Goal: Browse casually

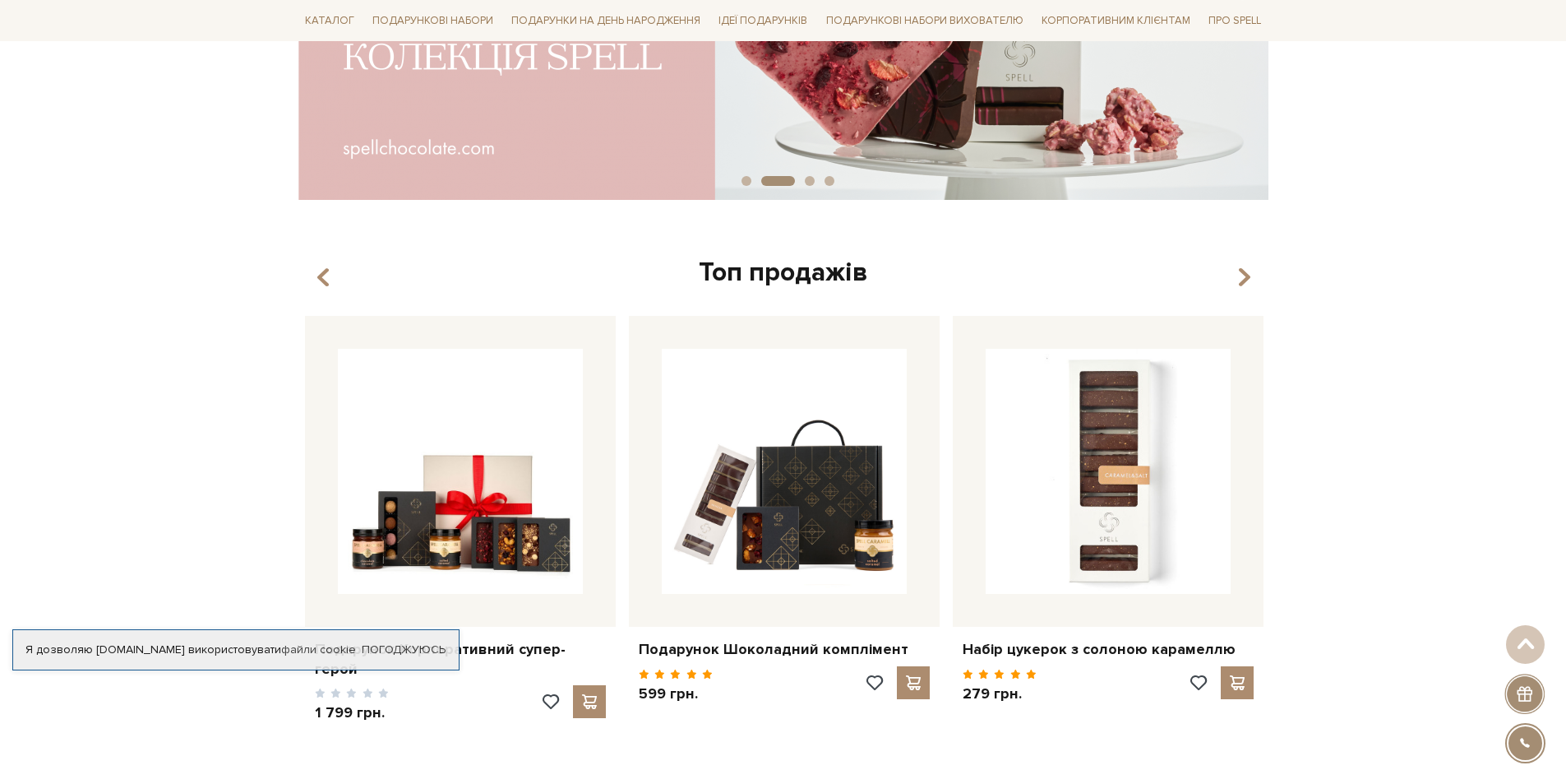
scroll to position [493, 0]
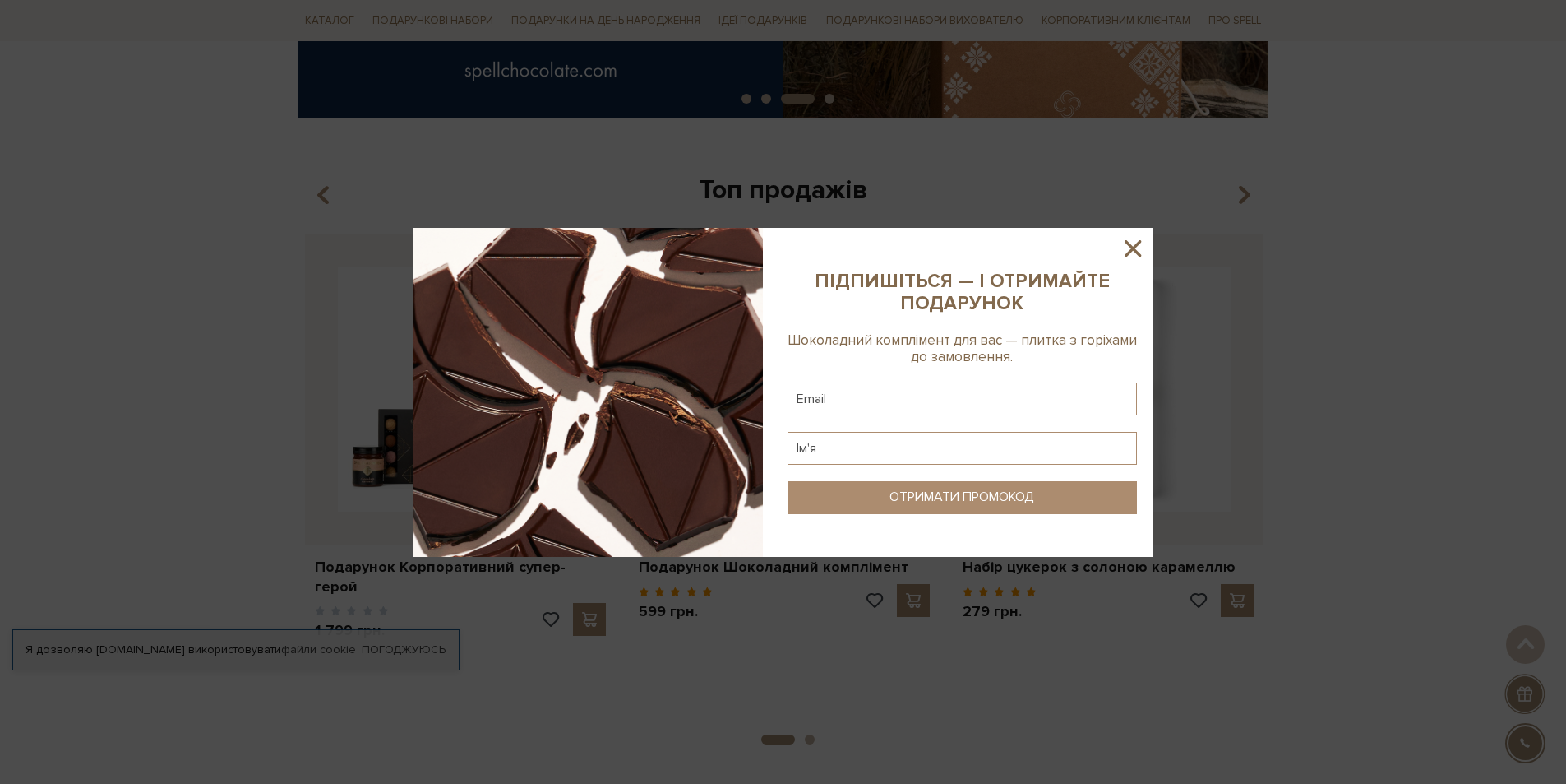
click at [1134, 257] on icon at bounding box center [1133, 248] width 28 height 28
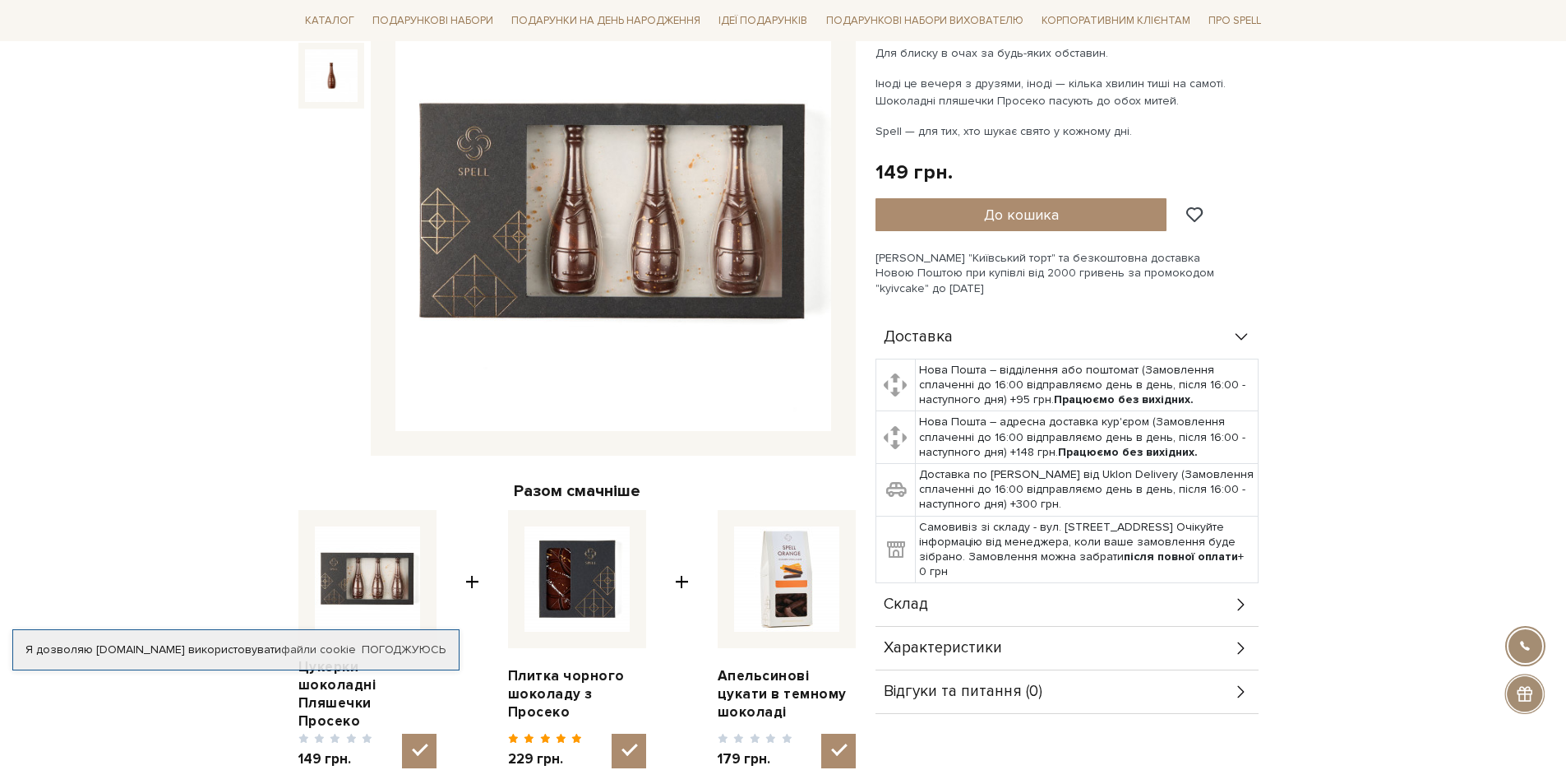
scroll to position [411, 0]
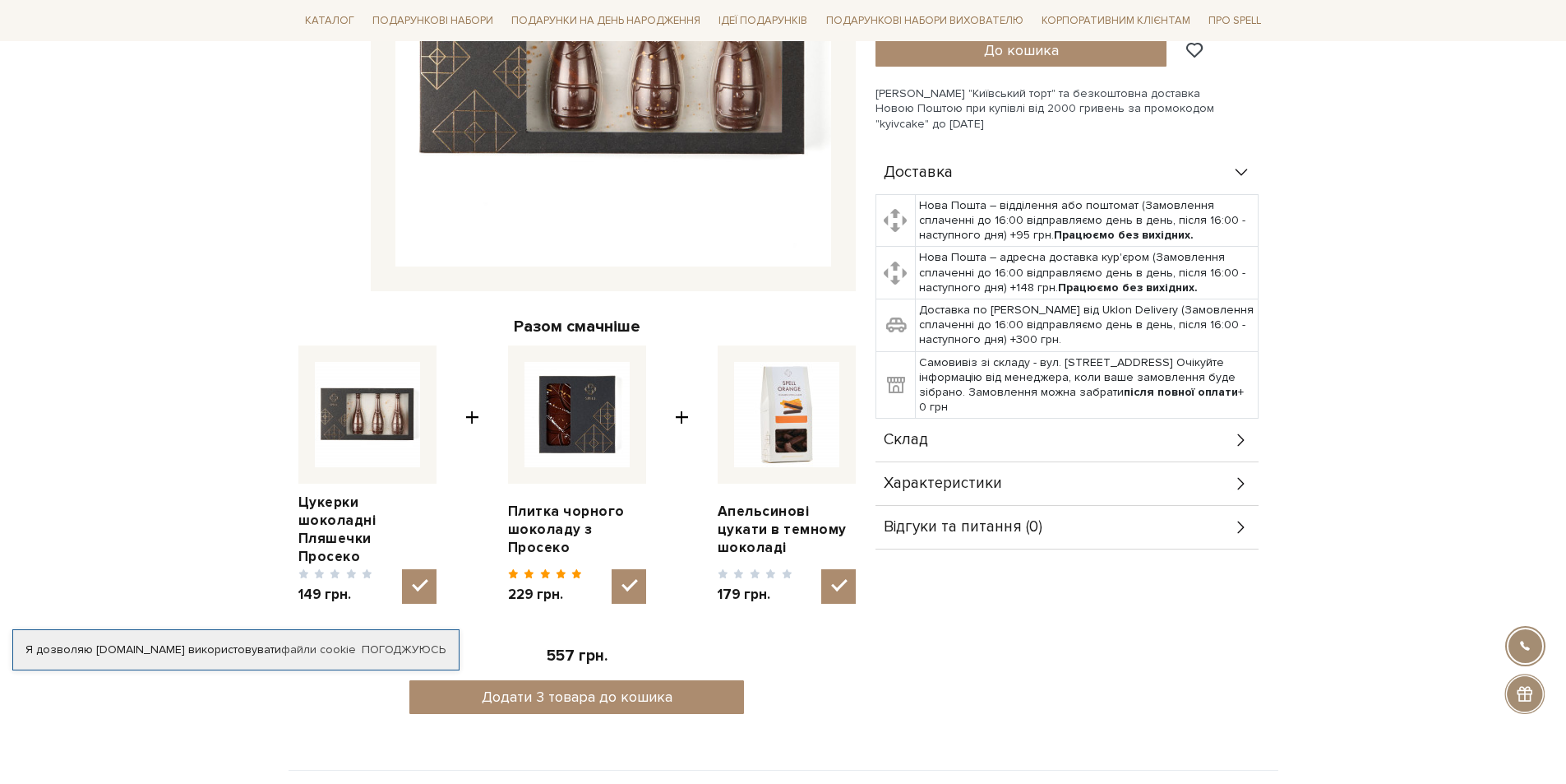
click at [1236, 445] on icon at bounding box center [1242, 440] width 18 height 18
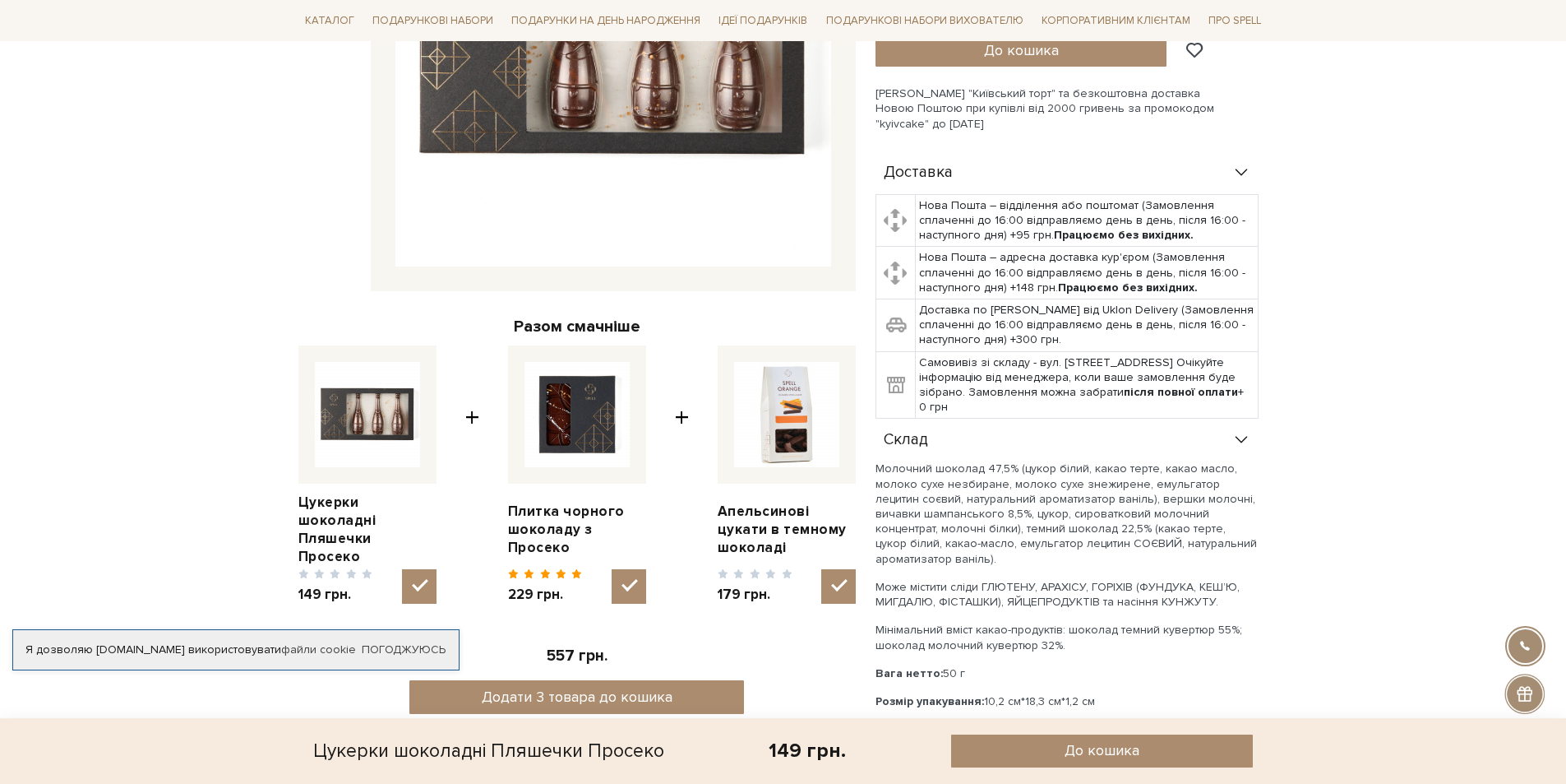
scroll to position [576, 0]
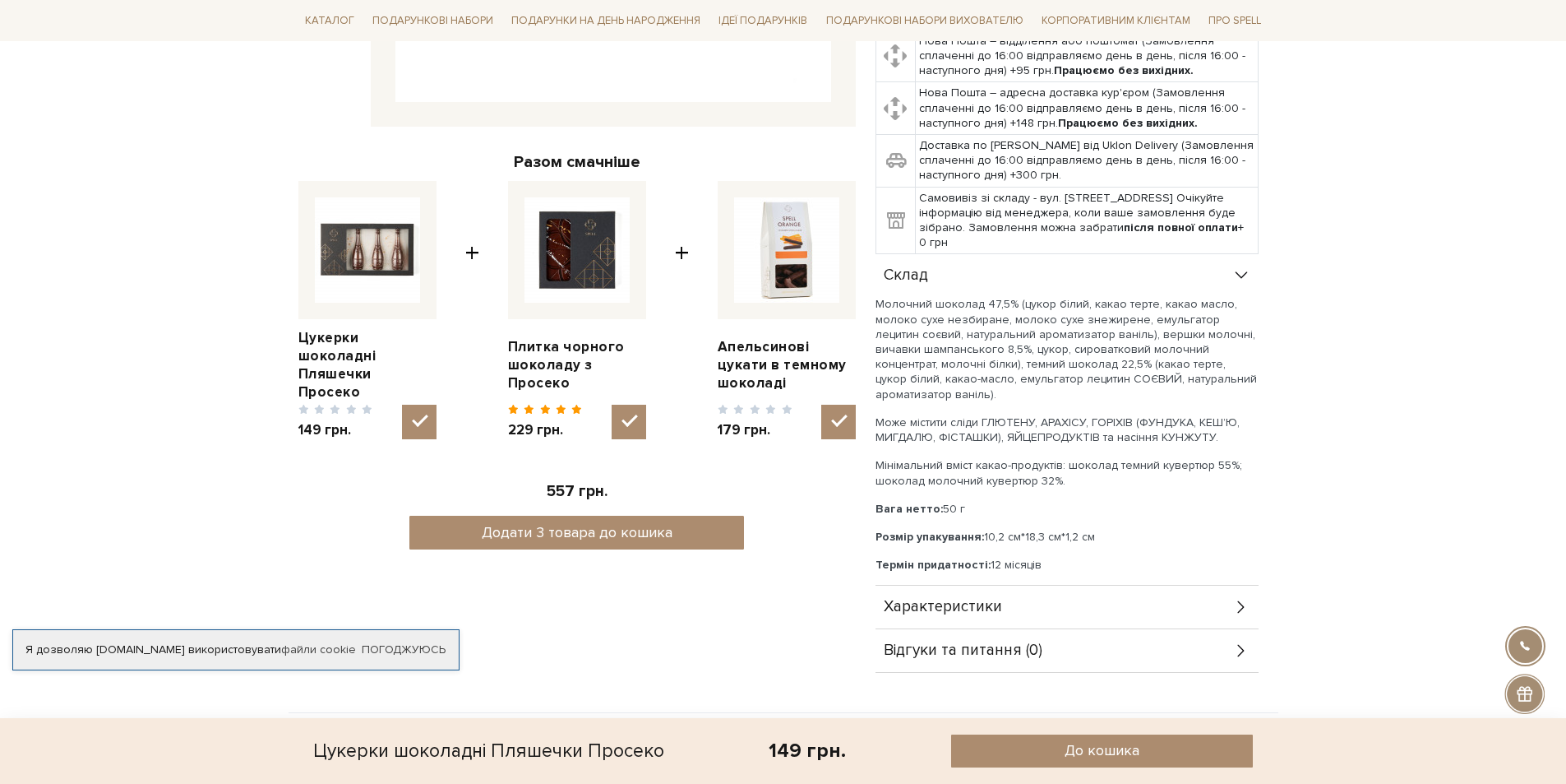
click at [1239, 607] on icon at bounding box center [1242, 607] width 18 height 18
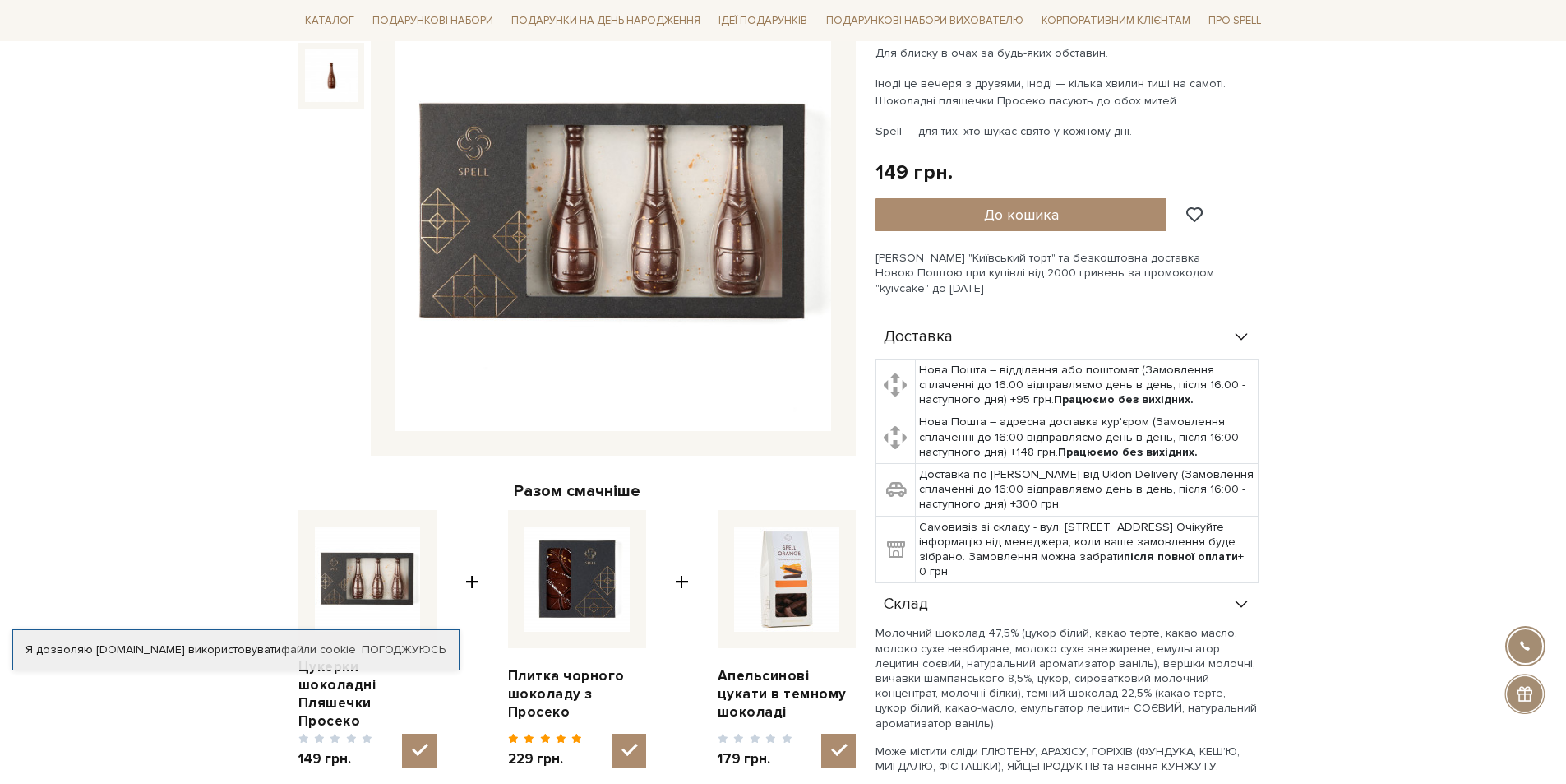
scroll to position [0, 0]
